Goal: Navigation & Orientation: Find specific page/section

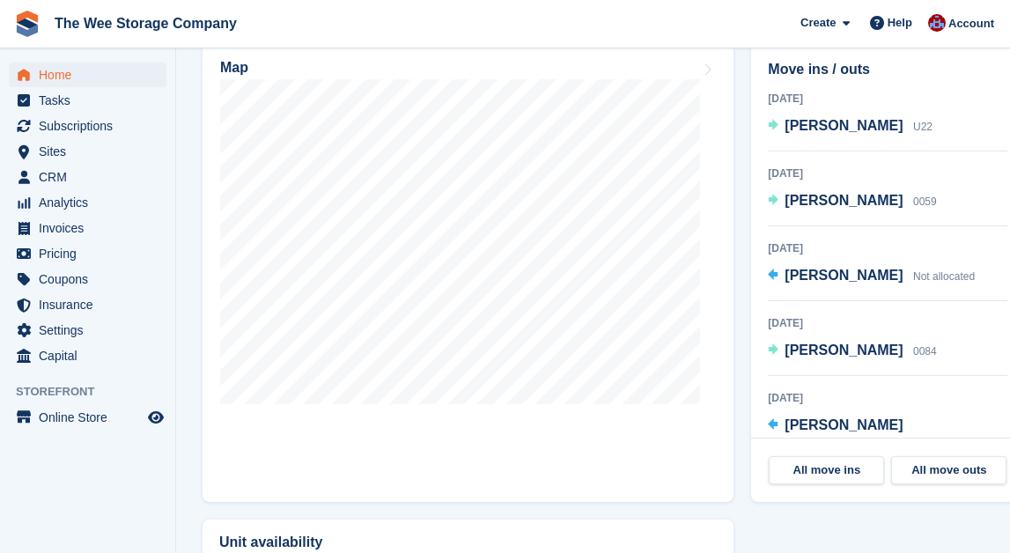
scroll to position [552, 0]
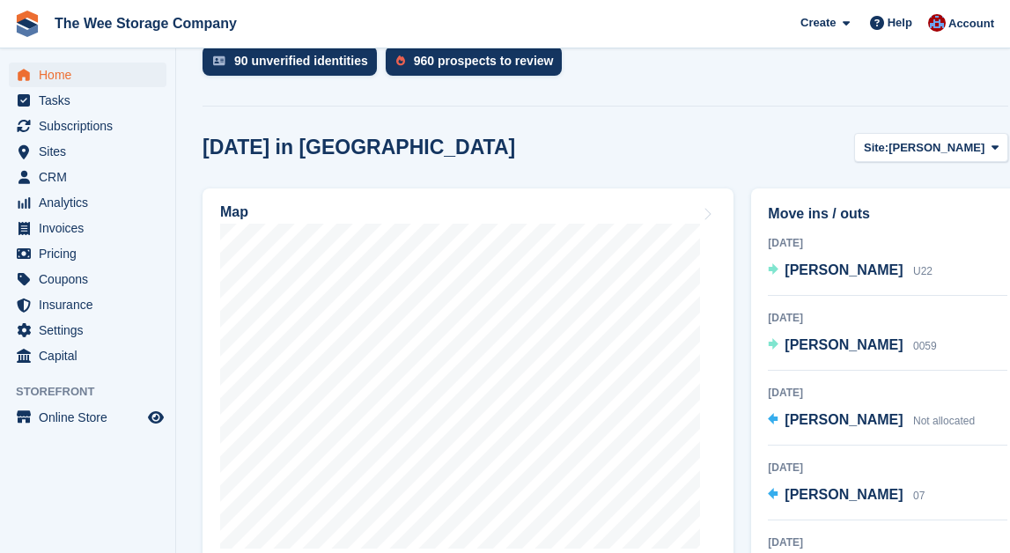
scroll to position [426, 0]
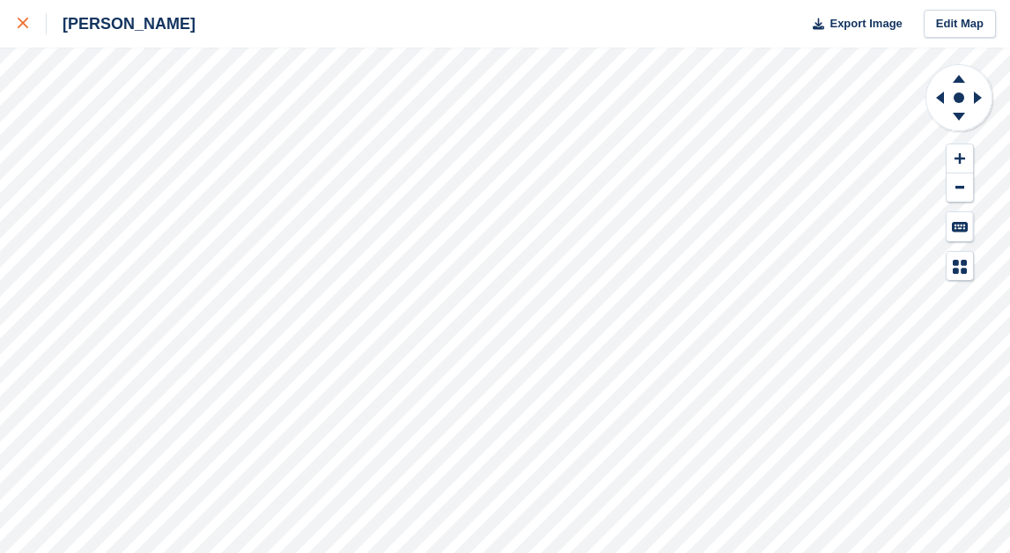
click at [19, 20] on icon at bounding box center [23, 23] width 11 height 11
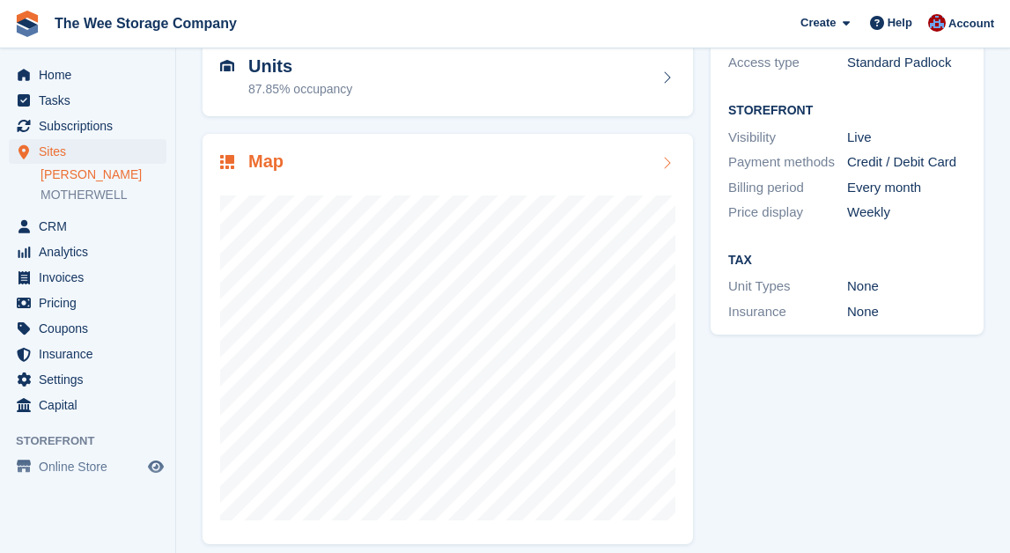
scroll to position [198, 0]
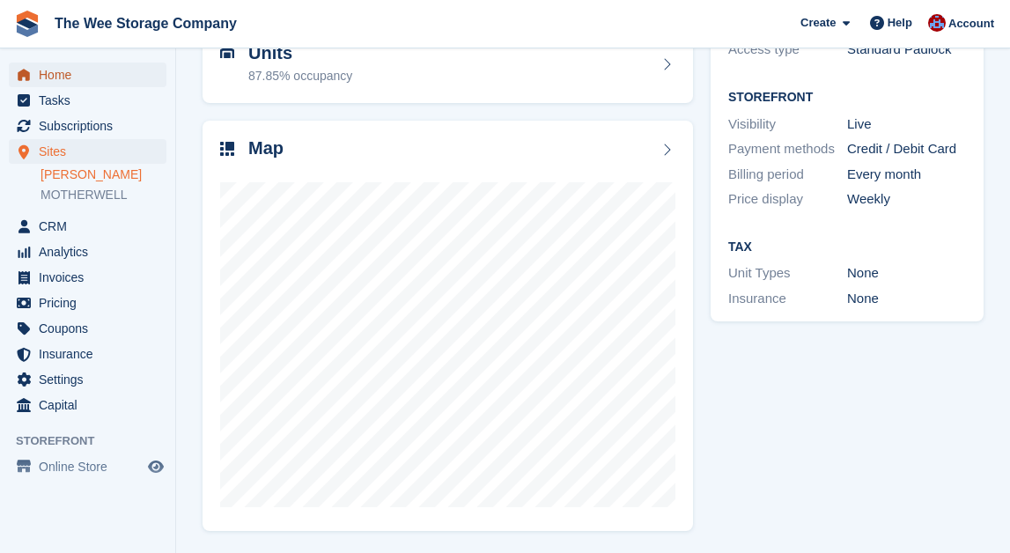
click at [79, 81] on span "Home" at bounding box center [92, 75] width 106 height 25
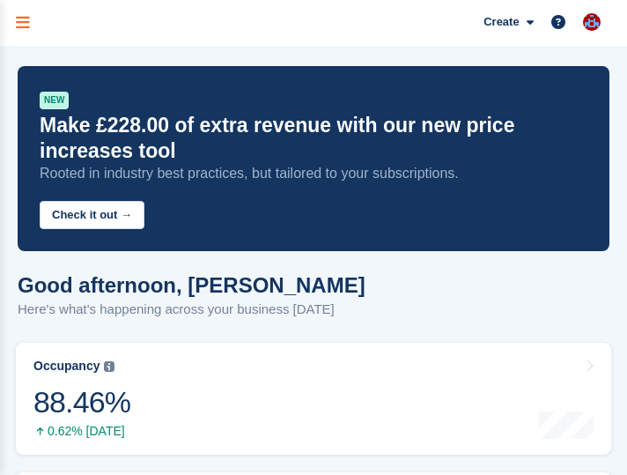
click at [16, 17] on icon "menu" at bounding box center [23, 23] width 14 height 16
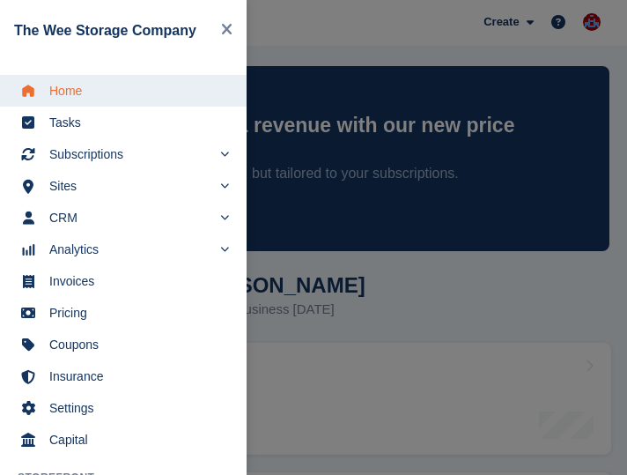
click at [67, 83] on span "Home" at bounding box center [134, 90] width 171 height 25
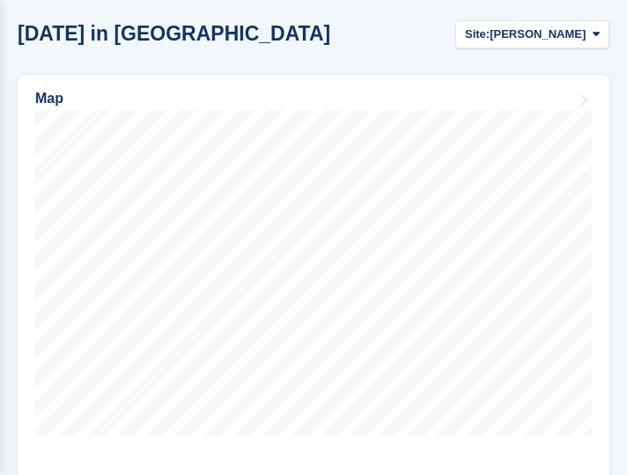
scroll to position [864, 0]
